Goal: Information Seeking & Learning: Learn about a topic

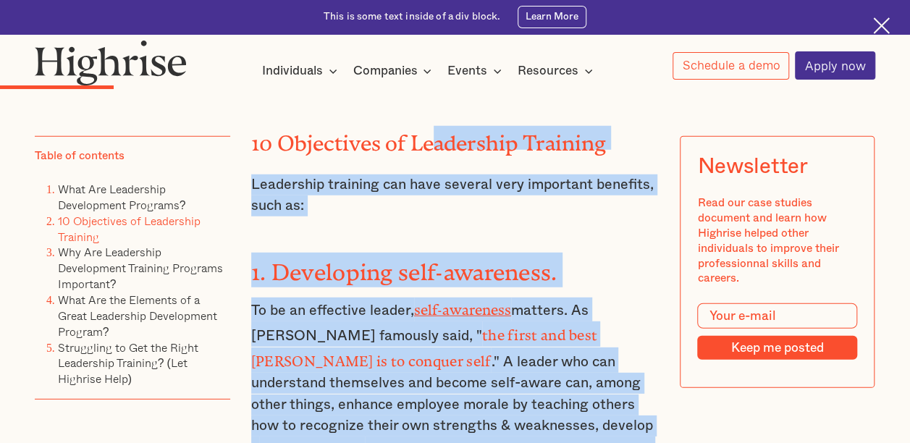
scroll to position [1810, 0]
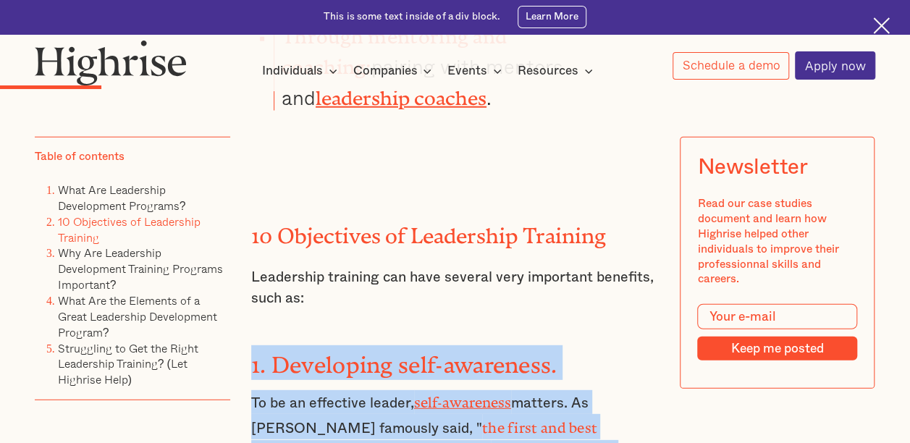
drag, startPoint x: 323, startPoint y: 305, endPoint x: 248, endPoint y: 318, distance: 75.6
copy div "1. Developing self-awareness. To be an effective leader, self-awareness matters…"
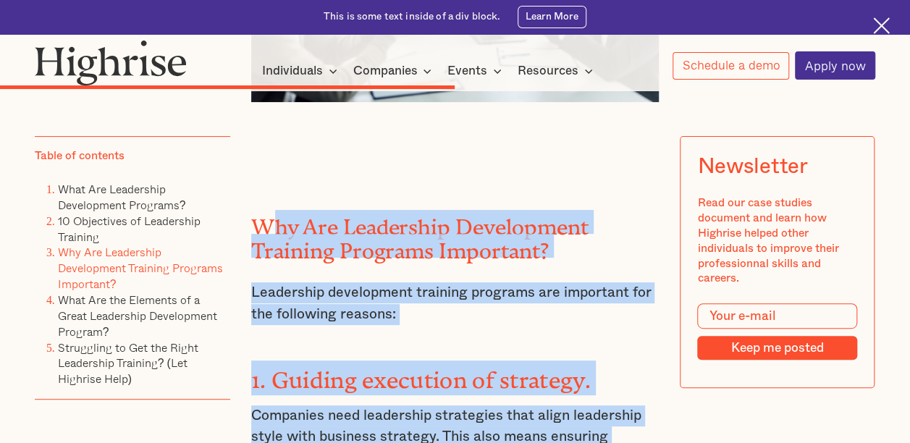
scroll to position [5502, 0]
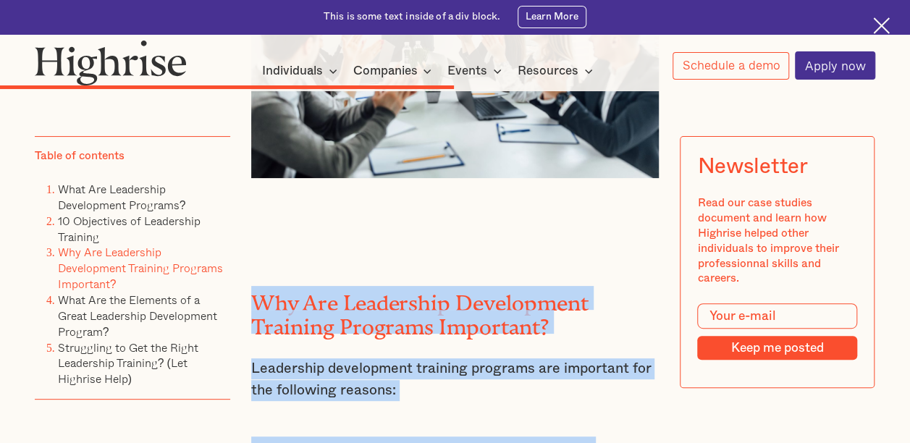
drag, startPoint x: 385, startPoint y: 411, endPoint x: 246, endPoint y: 182, distance: 268.3
click at [246, 182] on div "Leadership development programs are a high capital investment , but their effec…" at bounding box center [455, 51] width 840 height 9287
copy div "Why Are Leadership Development Training Programs Important? Leadership developm…"
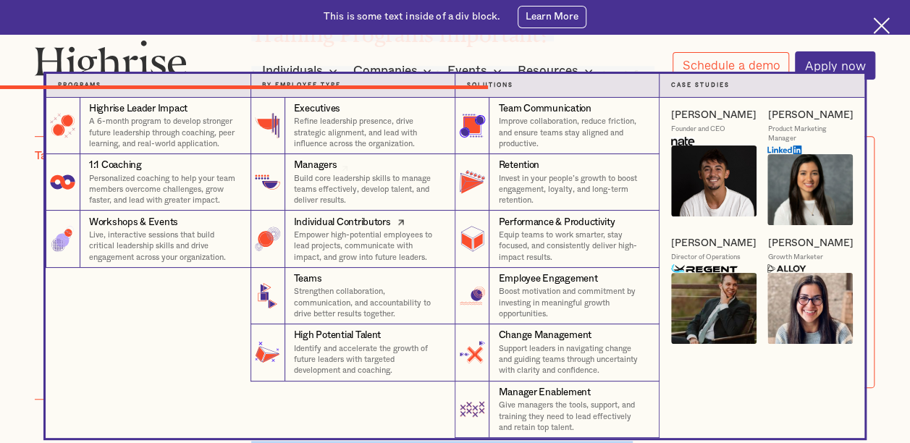
scroll to position [5936, 0]
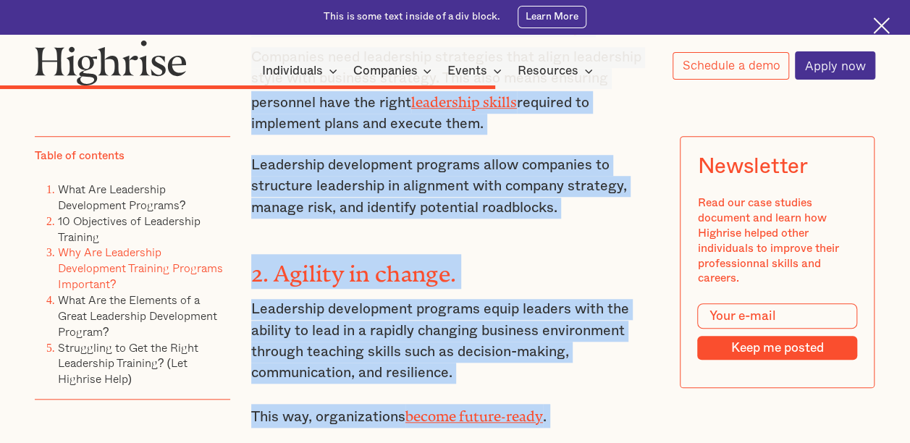
click at [617, 299] on p "Leadership development programs equip leaders with the ability to lead in a rap…" at bounding box center [455, 341] width 408 height 85
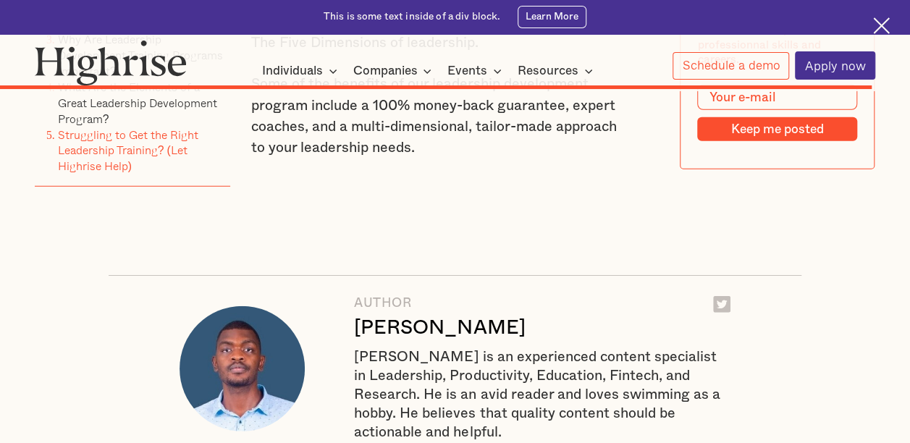
scroll to position [9555, 0]
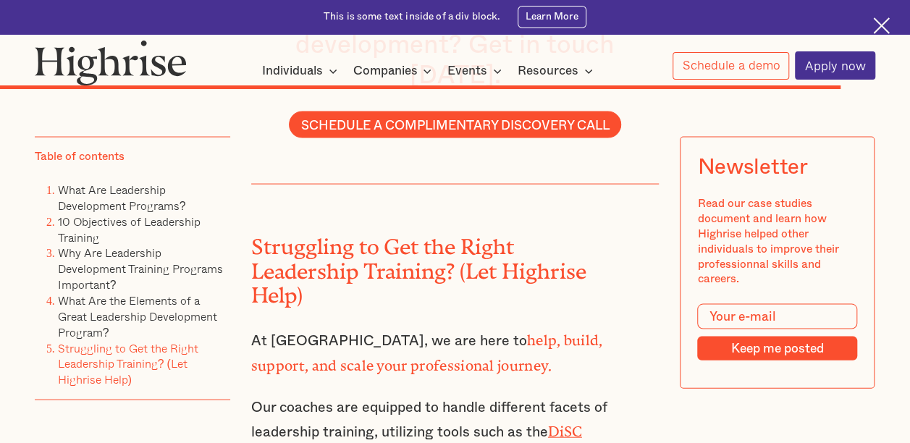
click at [565, 423] on link "DiSC Framework" at bounding box center [416, 439] width 331 height 33
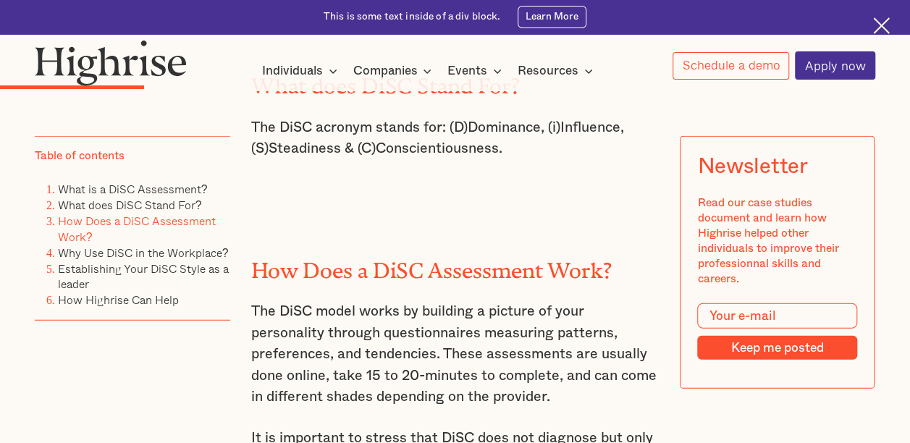
scroll to position [2099, 0]
